Goal: Information Seeking & Learning: Understand process/instructions

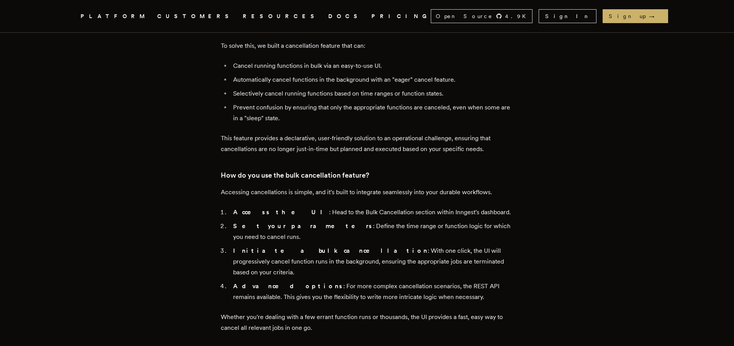
scroll to position [693, 0]
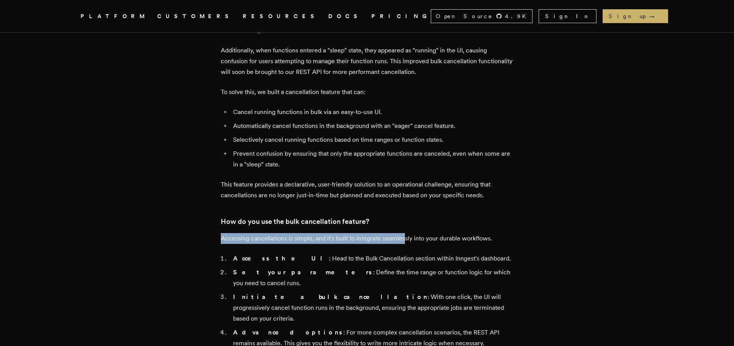
drag, startPoint x: 407, startPoint y: 225, endPoint x: 491, endPoint y: 213, distance: 85.7
click at [491, 213] on div "The Bulk Cancellation UI feature is the latest addition to Inngest's powerful r…" at bounding box center [367, 341] width 293 height 1330
click at [488, 233] on p "Accessing cancellations is simple, and it's built to integrate seamlessly into …" at bounding box center [367, 238] width 293 height 11
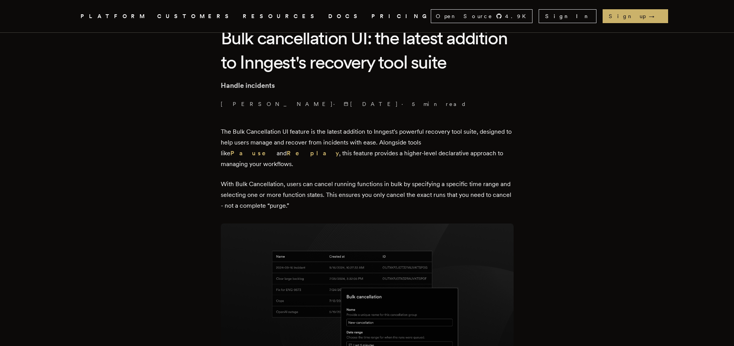
scroll to position [231, 0]
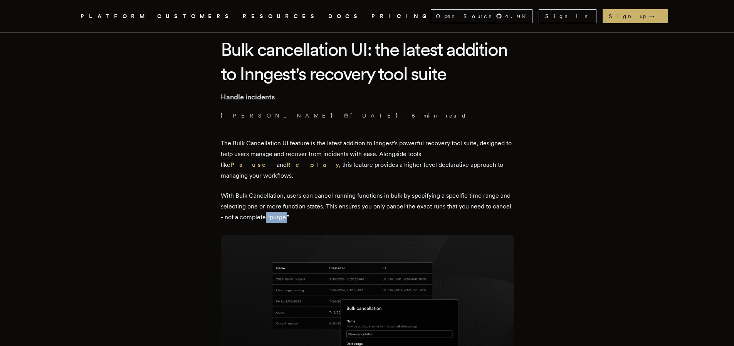
drag, startPoint x: 288, startPoint y: 204, endPoint x: 313, endPoint y: 203, distance: 24.7
click at [313, 203] on p "With Bulk Cancellation, users can cancel running functions in bulk by specifyin…" at bounding box center [367, 206] width 293 height 32
